Goal: Information Seeking & Learning: Check status

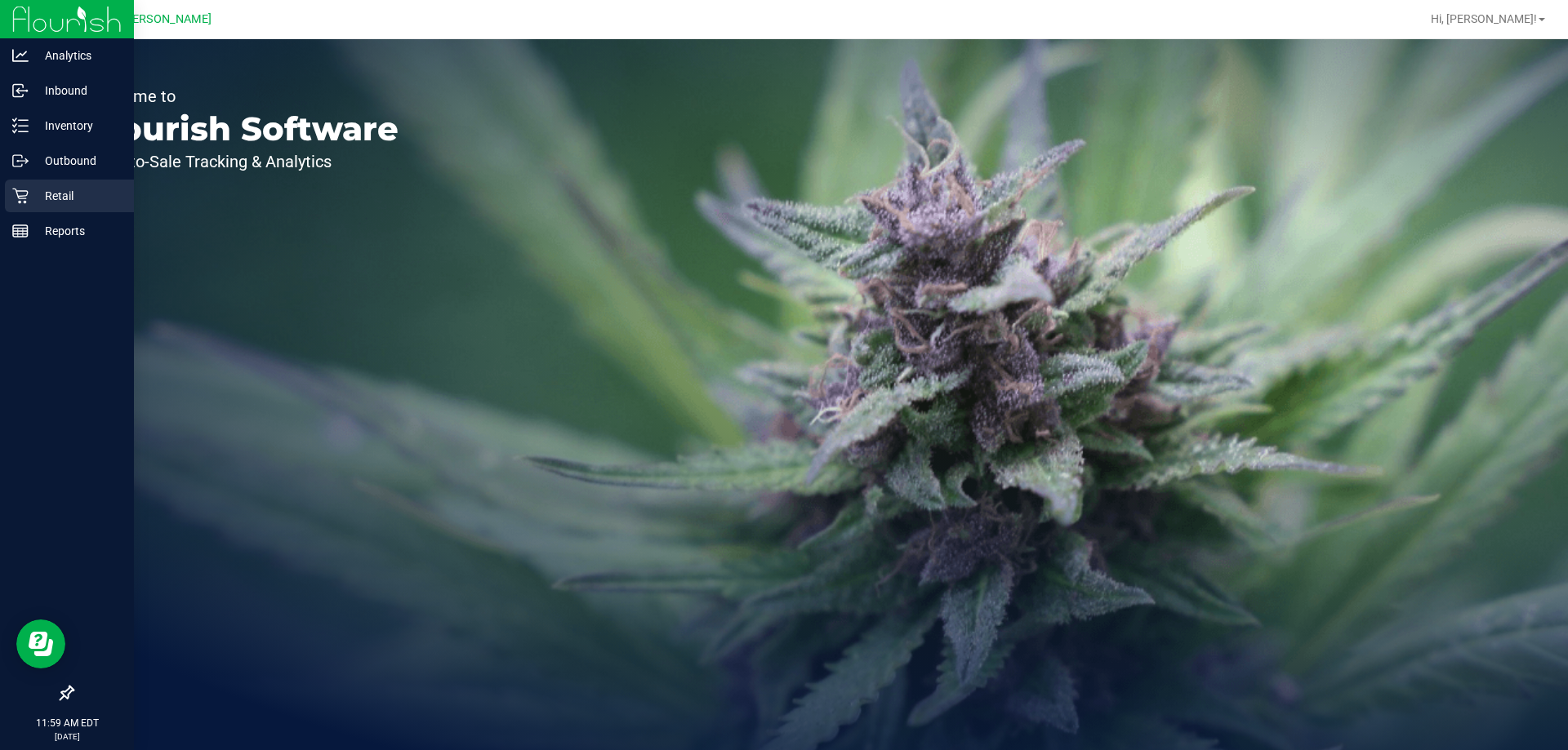
click at [69, 188] on p "Retail" at bounding box center [77, 195] width 98 height 20
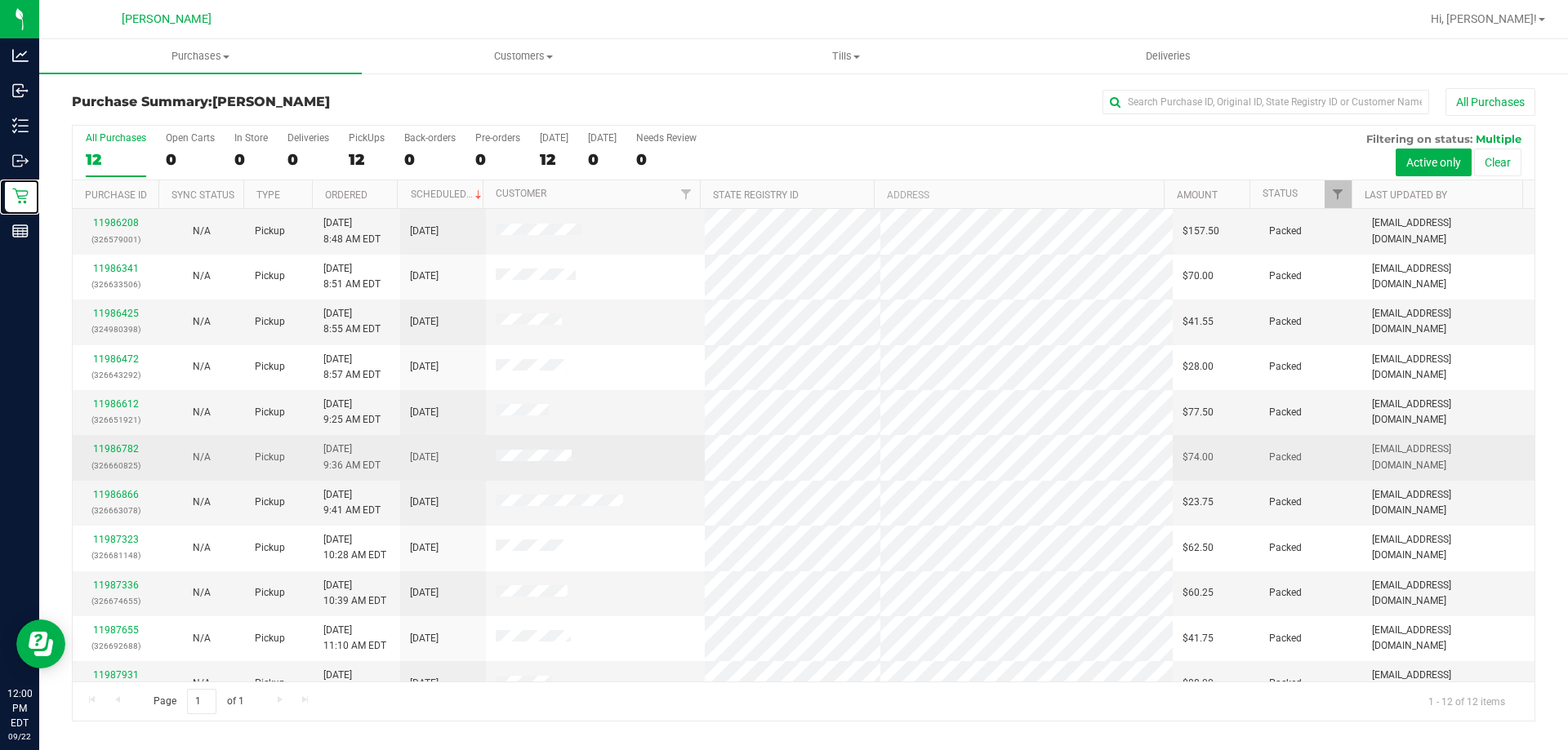
scroll to position [69, 0]
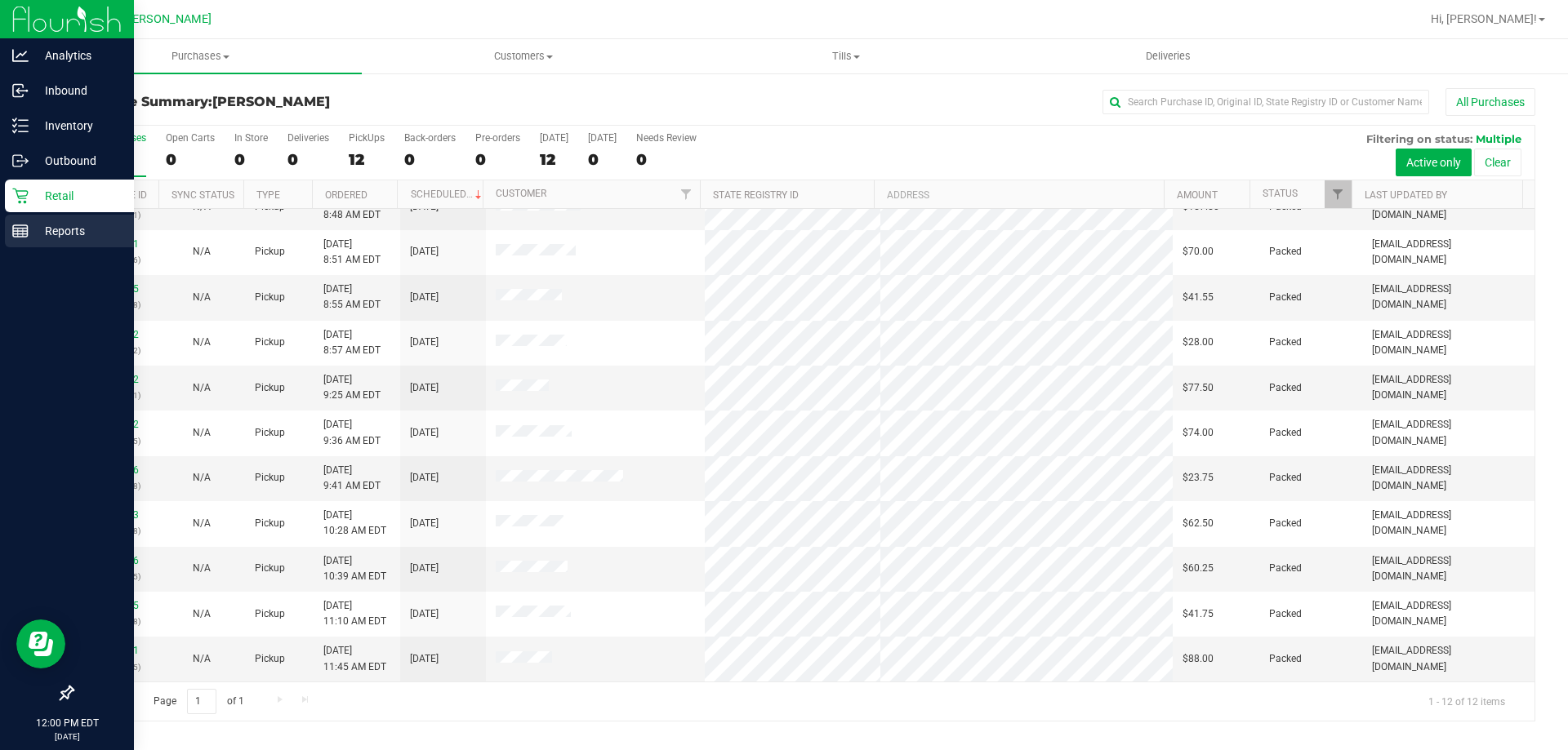
click at [54, 230] on p "Reports" at bounding box center [77, 231] width 98 height 20
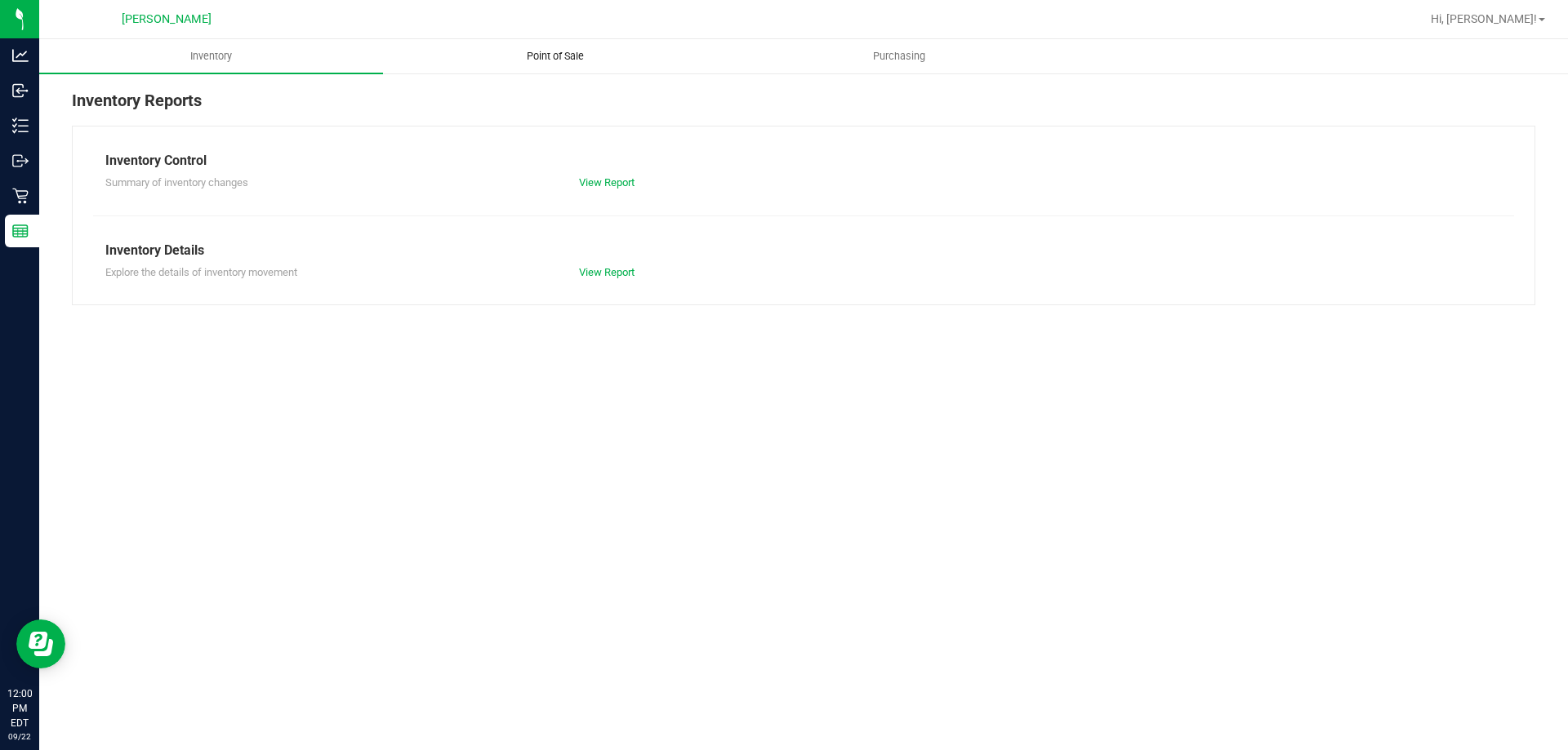
click at [554, 57] on span "Point of Sale" at bounding box center [555, 56] width 101 height 15
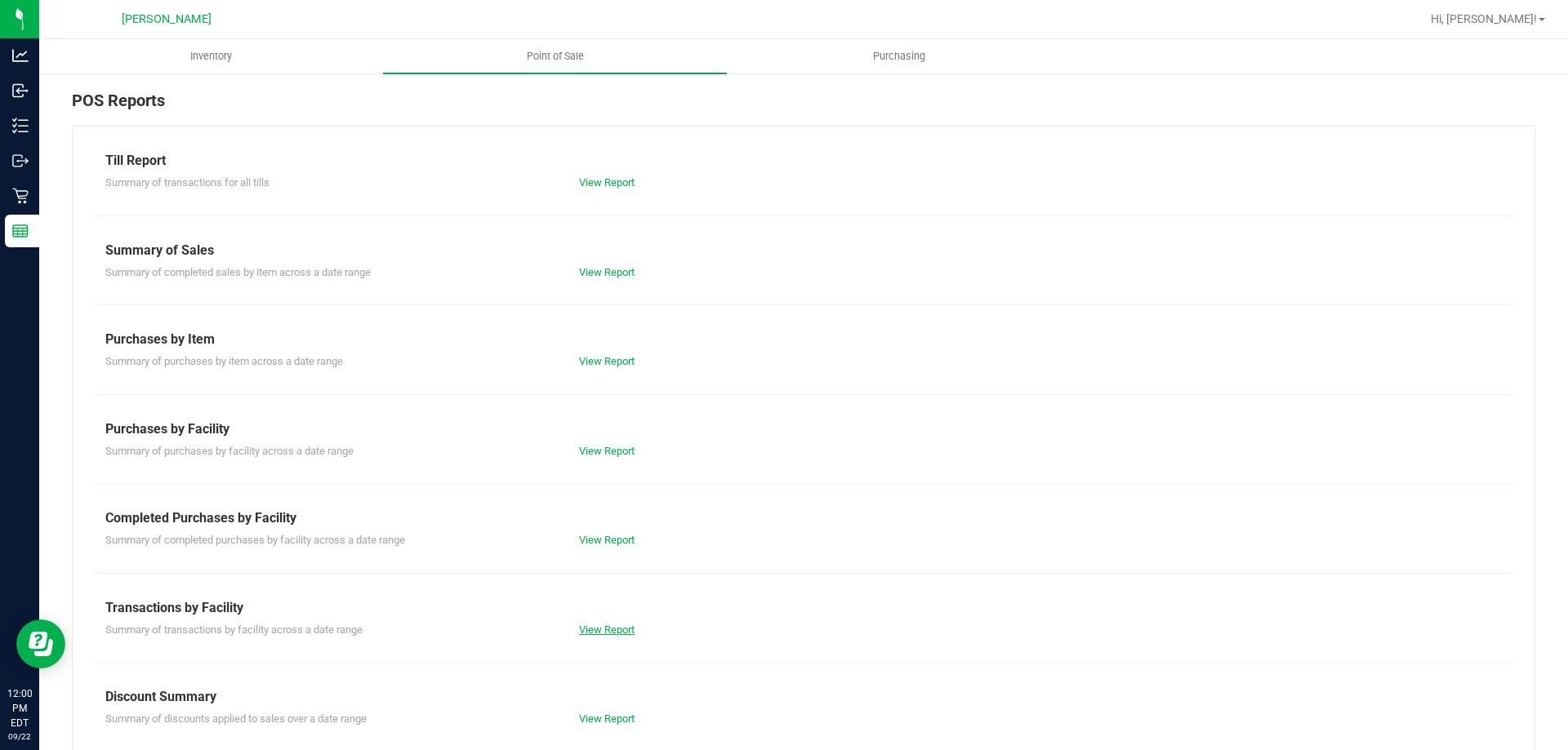
click at [615, 624] on link "View Report" at bounding box center [607, 630] width 55 height 12
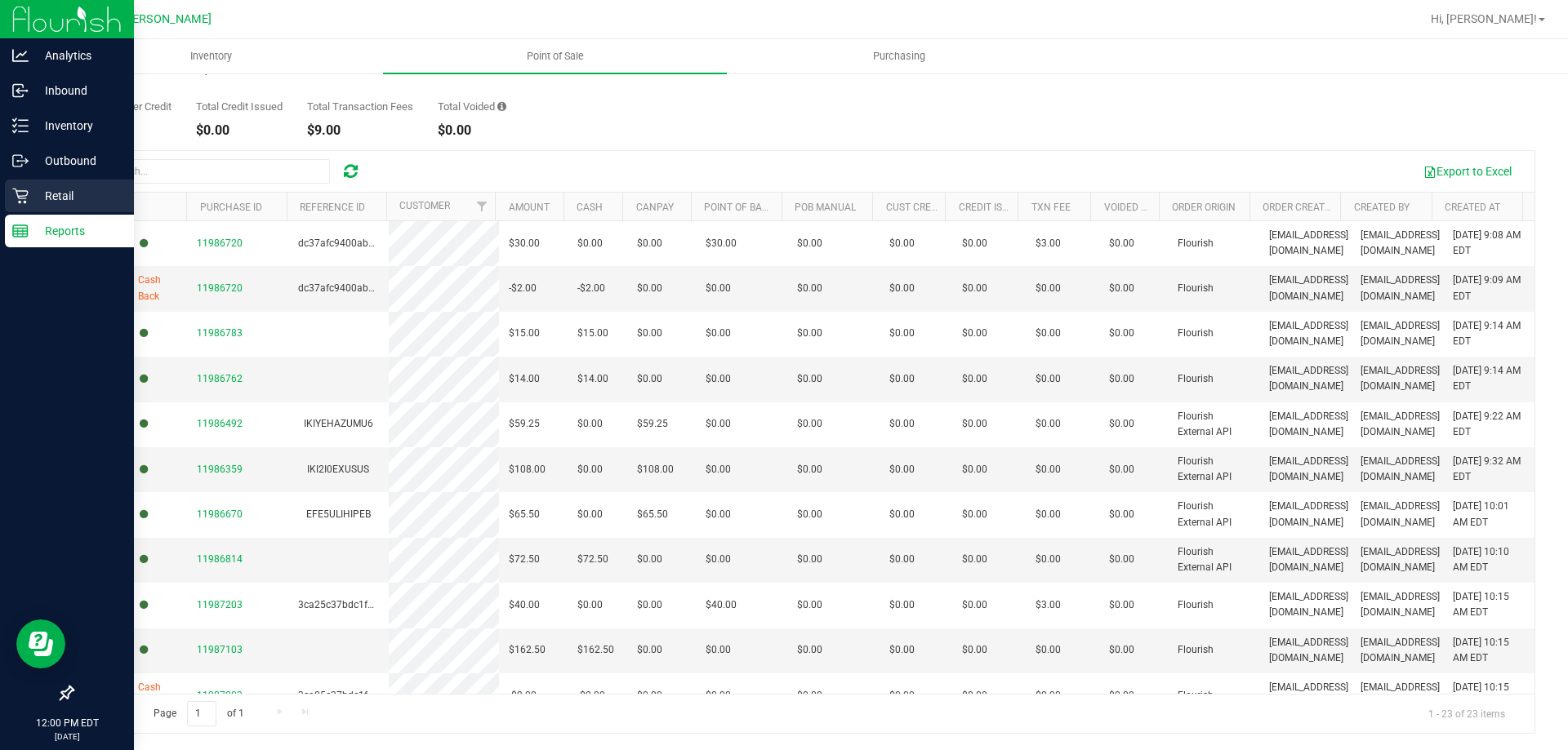
click at [45, 199] on p "Retail" at bounding box center [77, 195] width 98 height 20
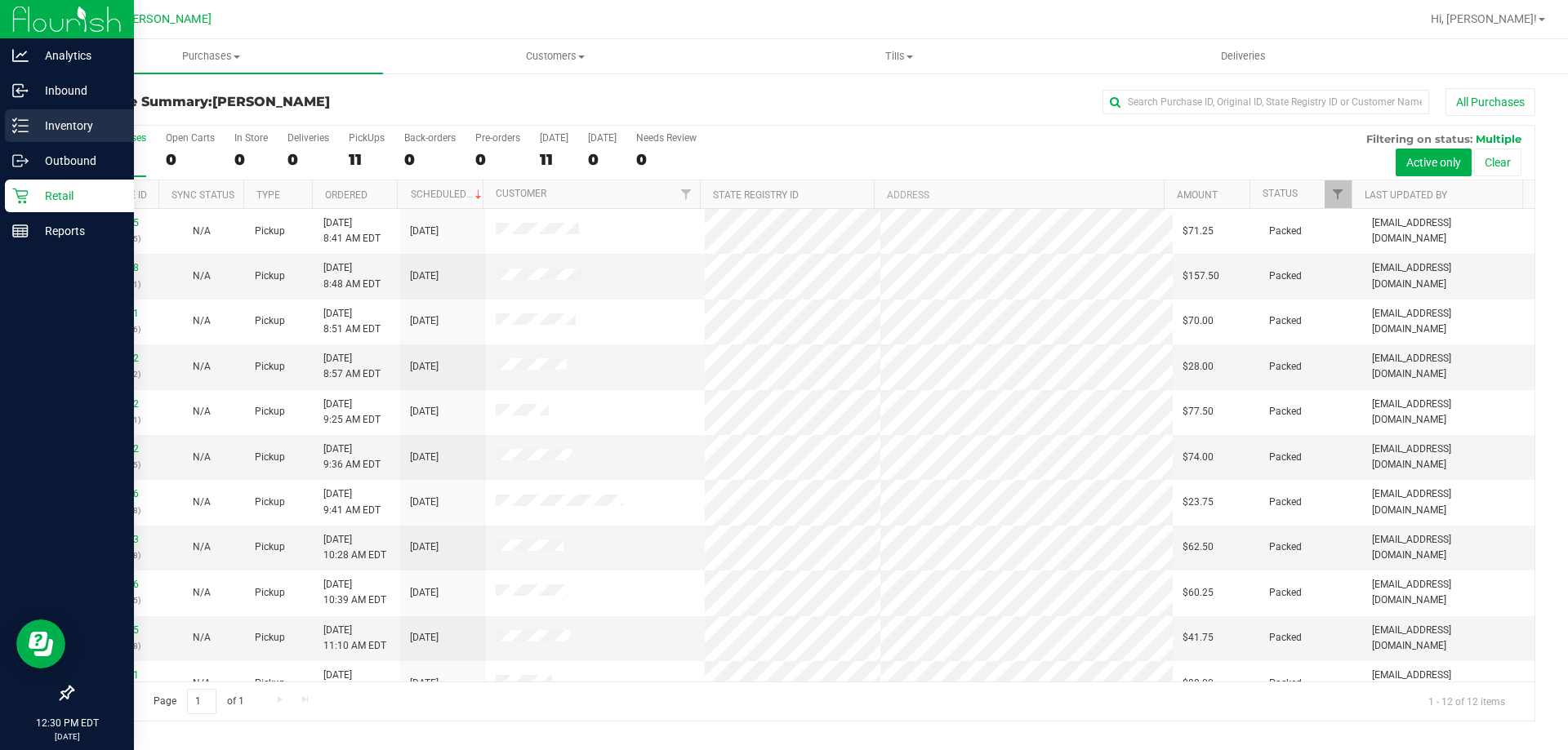
click at [72, 124] on p "Inventory" at bounding box center [77, 125] width 98 height 20
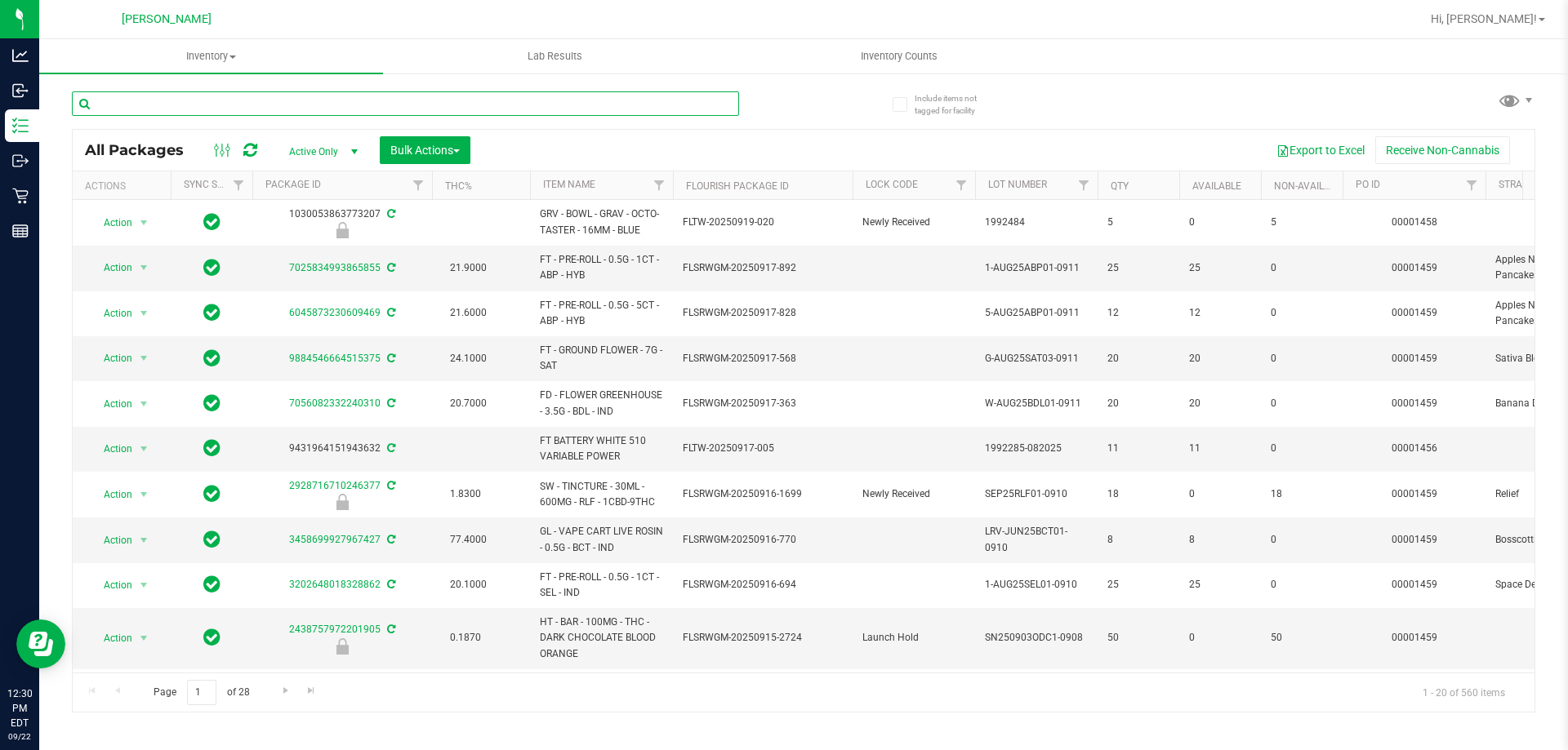
click at [268, 105] on input "text" at bounding box center [405, 104] width 667 height 24
paste input "SN250728DC1-0804"
type input "SN250728DC1-0804"
